Goal: Task Accomplishment & Management: Use online tool/utility

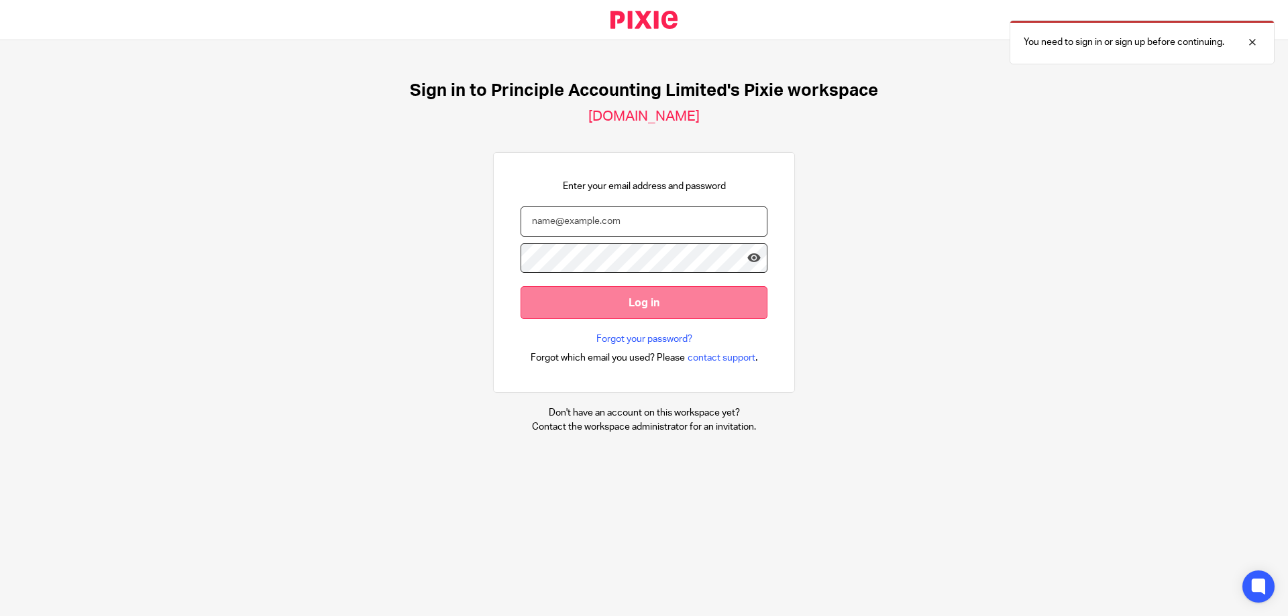
type input "suzanne@principle-accounting.co.uk"
click at [623, 306] on input "Log in" at bounding box center [643, 302] width 247 height 33
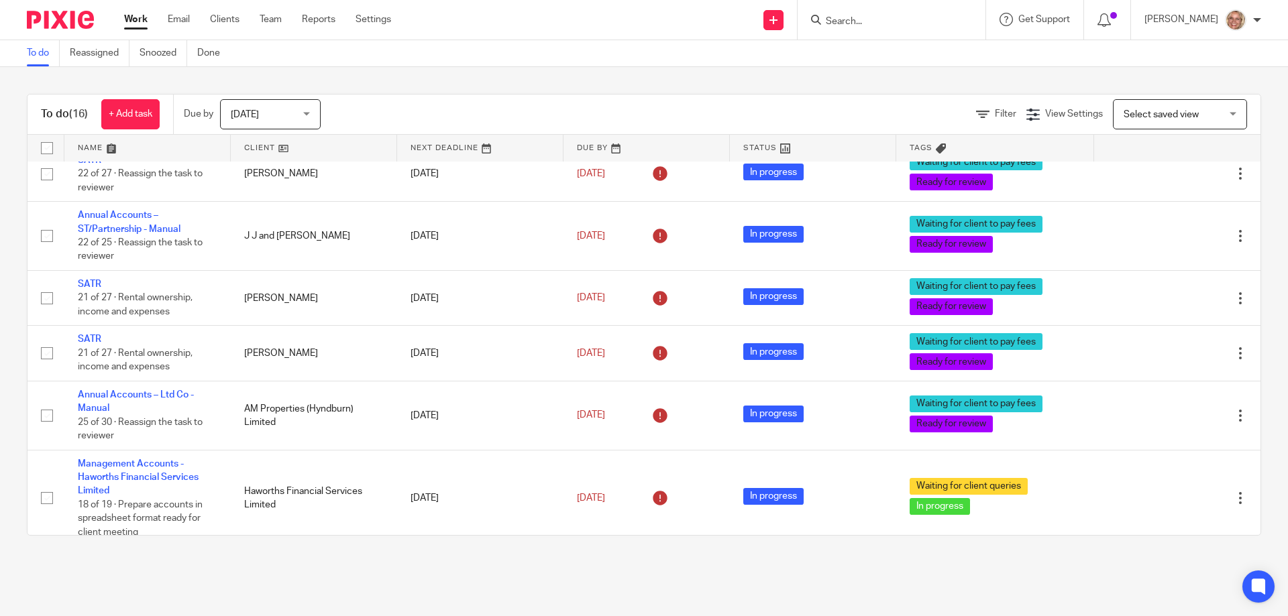
scroll to position [402, 0]
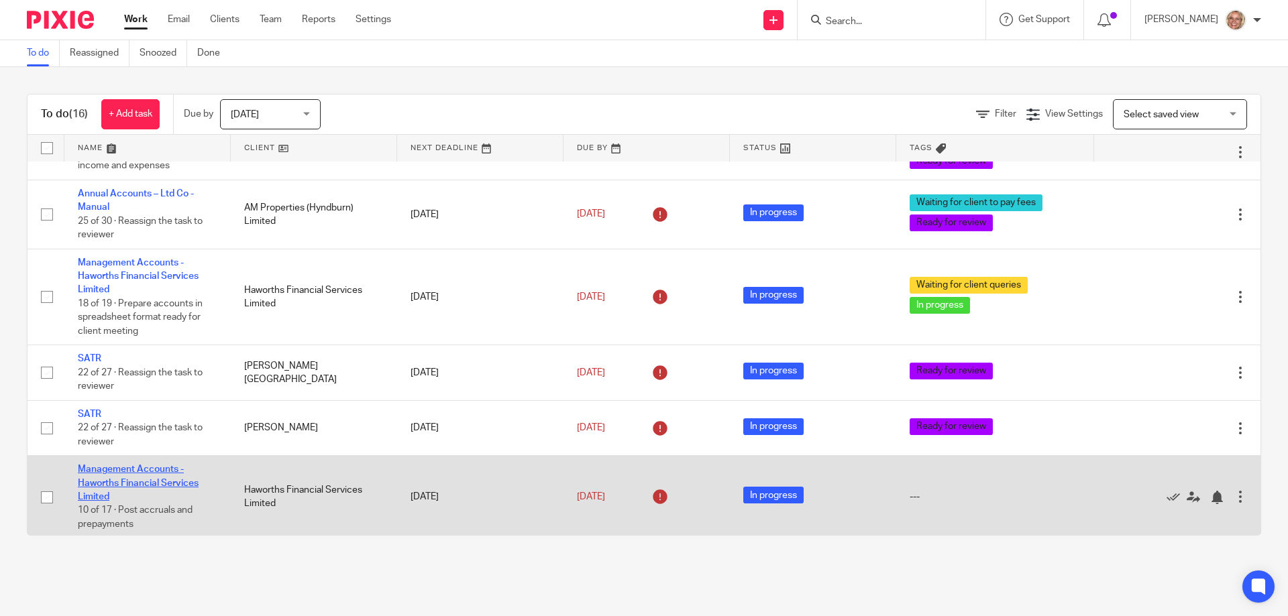
click at [107, 478] on link "Management Accounts - Haworths Financial Services Limited" at bounding box center [138, 483] width 121 height 37
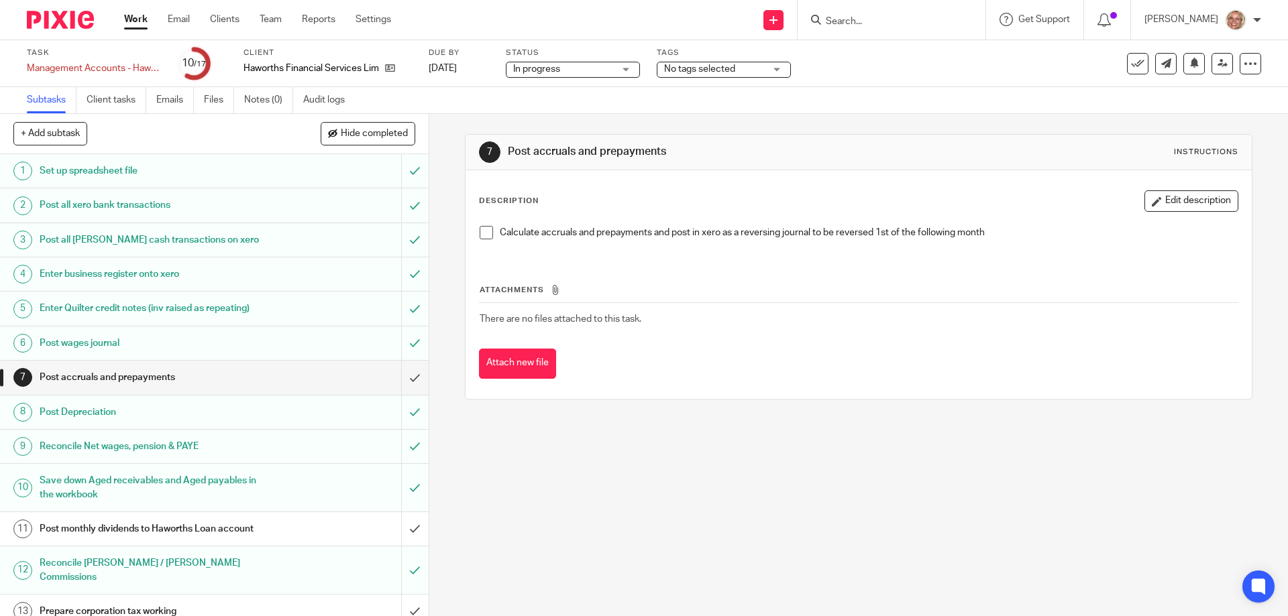
scroll to position [151, 0]
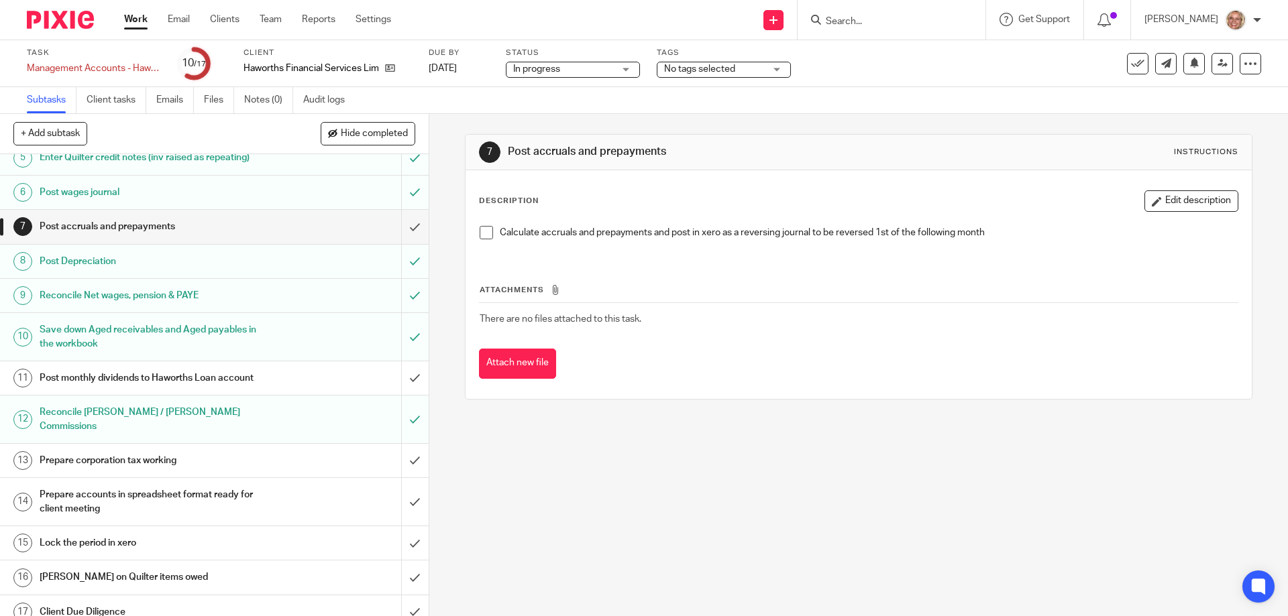
click at [484, 227] on span at bounding box center [485, 232] width 13 height 13
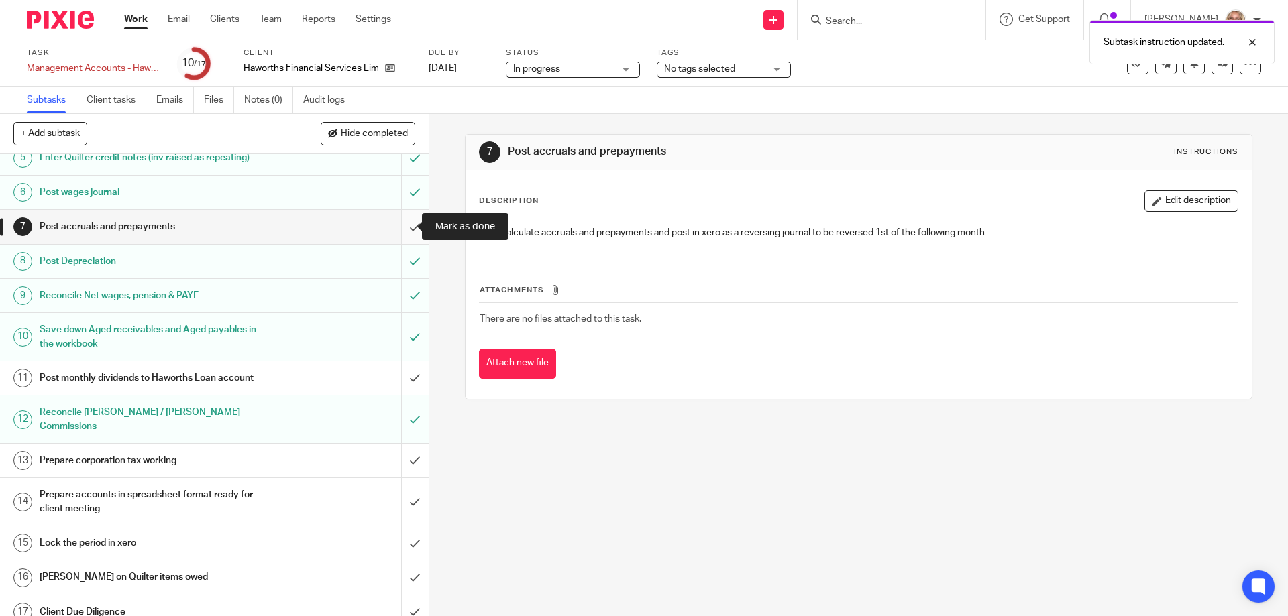
click at [402, 225] on input "submit" at bounding box center [214, 227] width 429 height 34
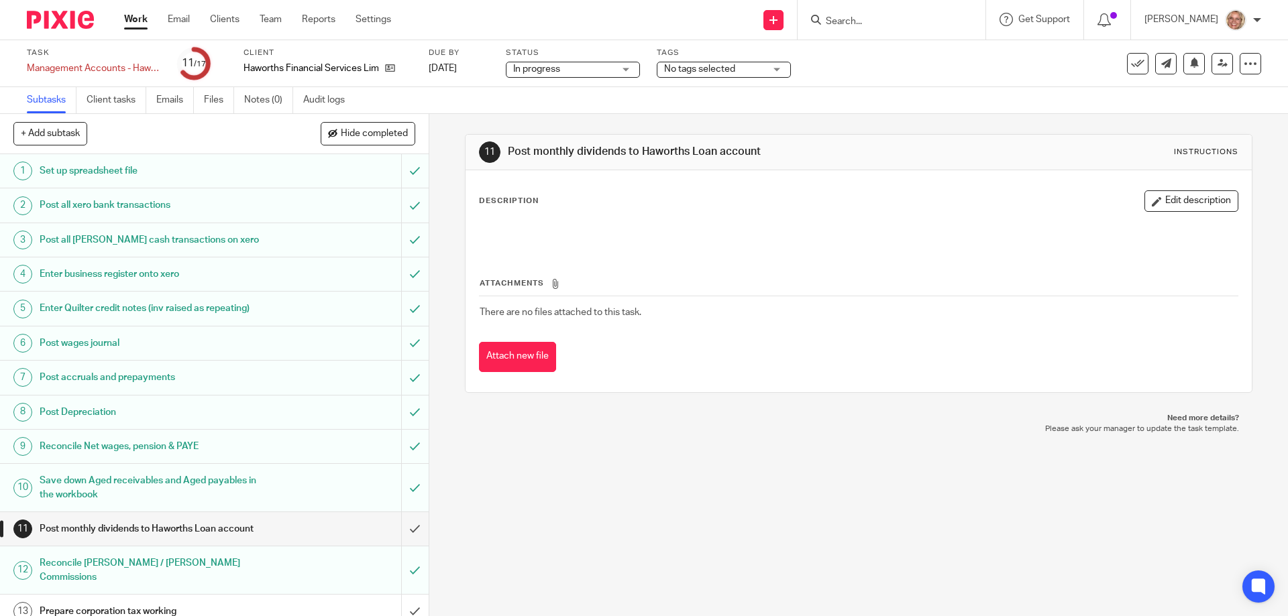
scroll to position [151, 0]
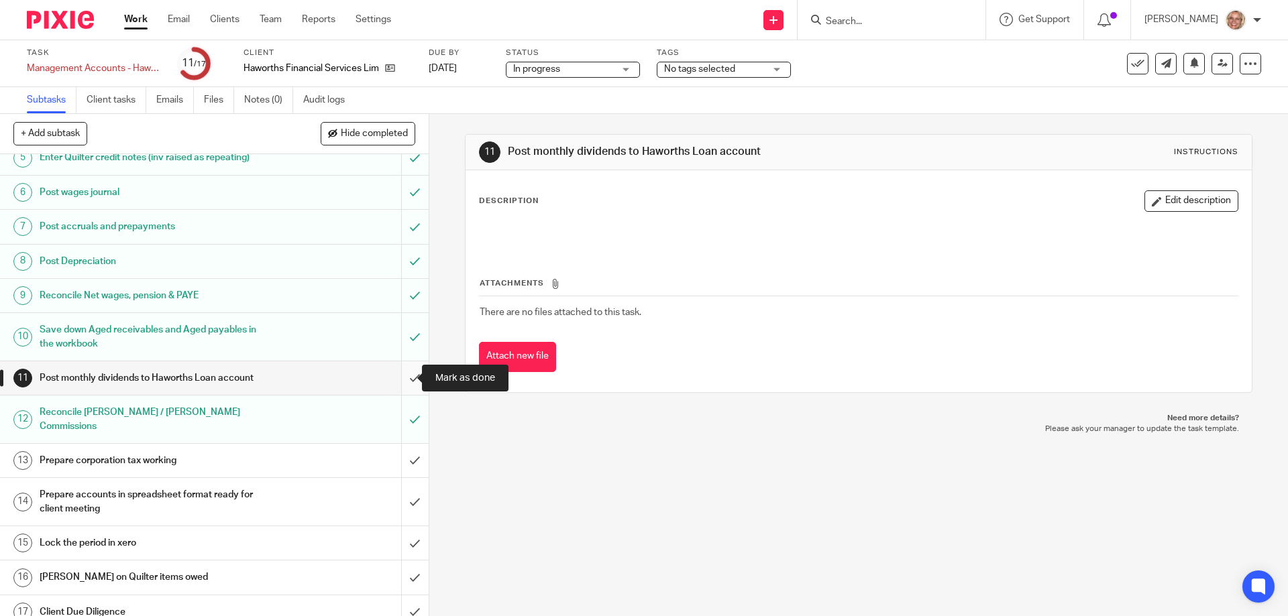
click at [404, 382] on input "submit" at bounding box center [214, 378] width 429 height 34
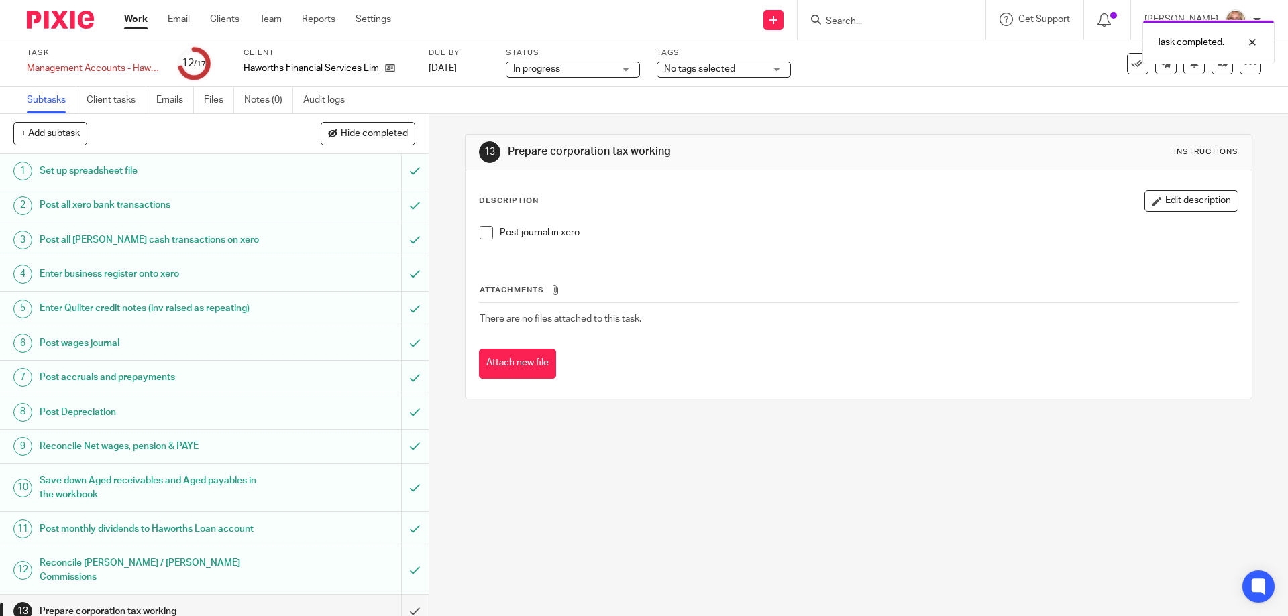
scroll to position [151, 0]
